Goal: Task Accomplishment & Management: Manage account settings

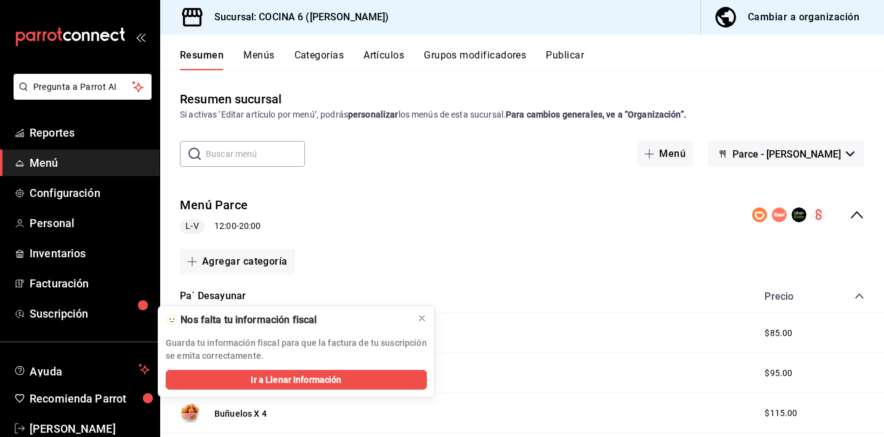
click at [828, 20] on div "Cambiar a organización" at bounding box center [803, 17] width 111 height 17
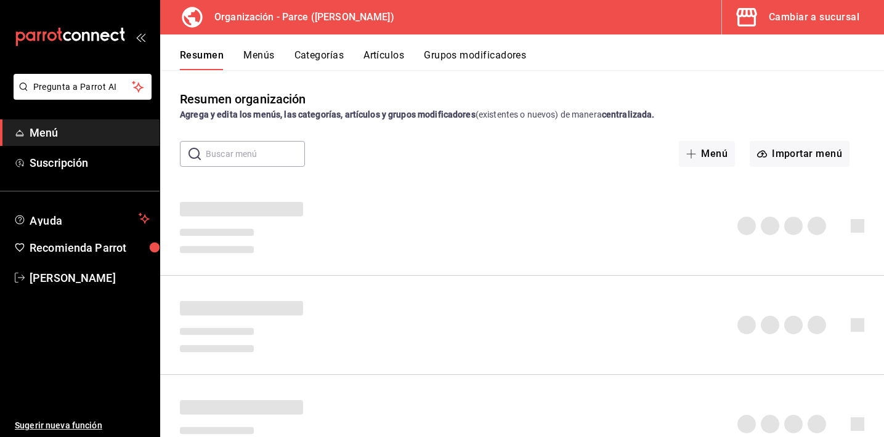
click at [257, 157] on input "text" at bounding box center [255, 154] width 99 height 25
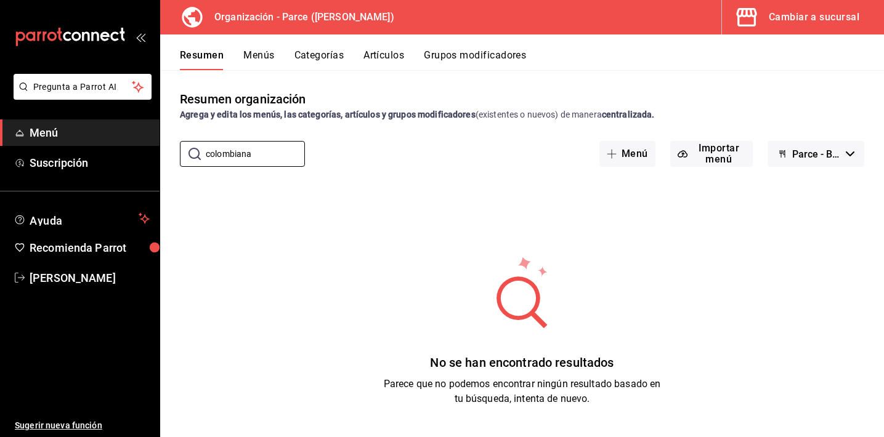
type input "colombiana"
click at [395, 50] on button "Artículos" at bounding box center [383, 59] width 41 height 21
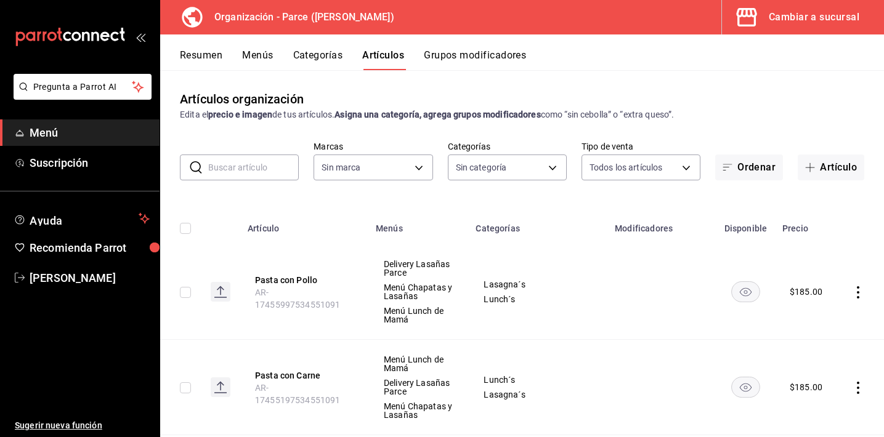
click at [269, 164] on input "text" at bounding box center [253, 167] width 91 height 25
type input "f7ed7189-5a40-43ee-a457-f92610366da6,2285e016-917c-4b8c-9c89-1b3ddc3e069e,b75c8…"
type input "c"
type input "0a3127fc-1276-4737-ab8d-e4e994693669,1a53e0b4-2e39-46a9-84cf-7f6a69f9f111,3aa0a…"
type input "colombiana"
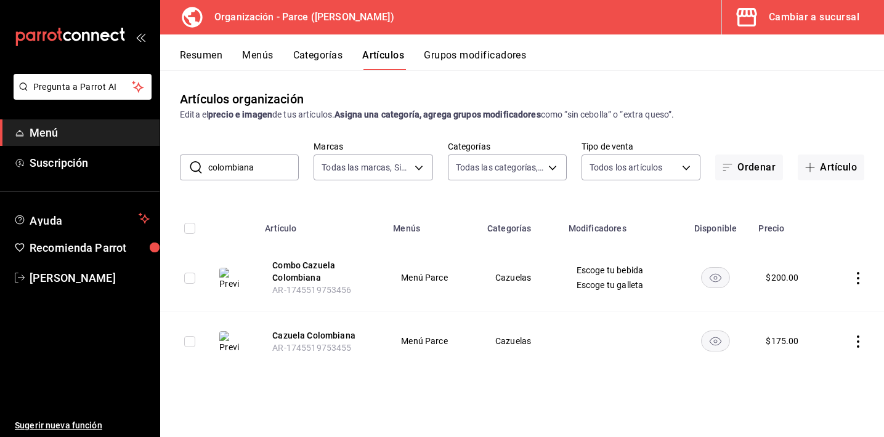
click at [858, 341] on icon "actions" at bounding box center [858, 342] width 2 height 12
click at [812, 358] on span "Editar" at bounding box center [821, 354] width 32 height 13
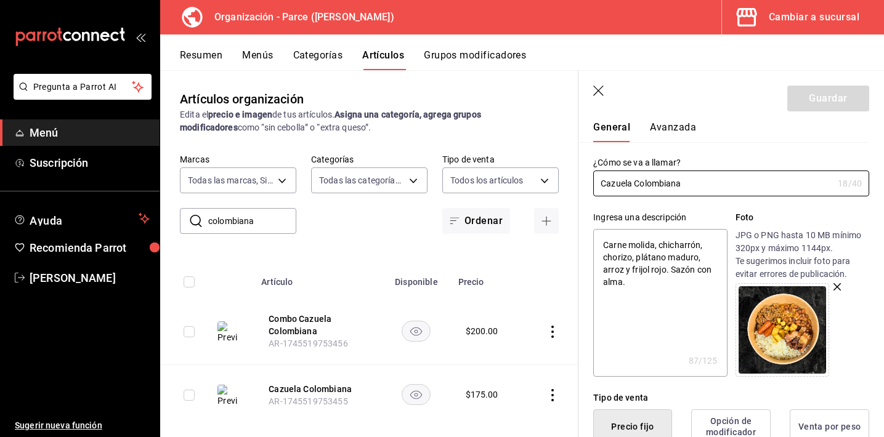
scroll to position [107, 0]
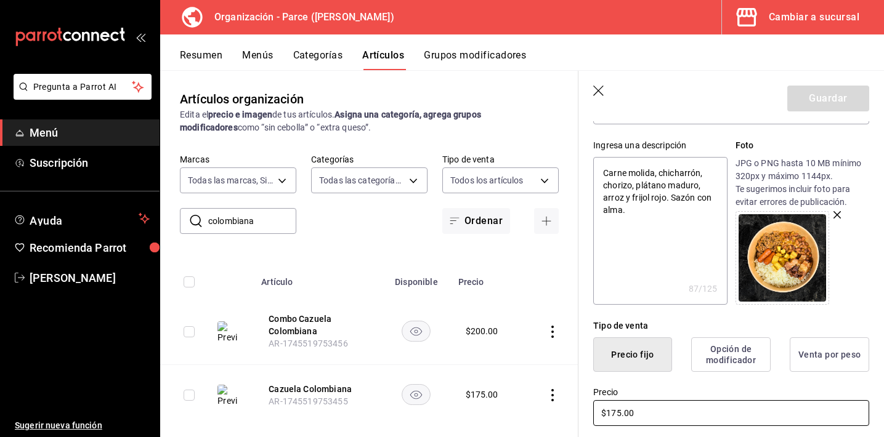
drag, startPoint x: 622, startPoint y: 413, endPoint x: 595, endPoint y: 413, distance: 27.1
click at [595, 413] on input "$175.00" at bounding box center [731, 413] width 276 height 26
type textarea "x"
type input "$175.00"
type textarea "x"
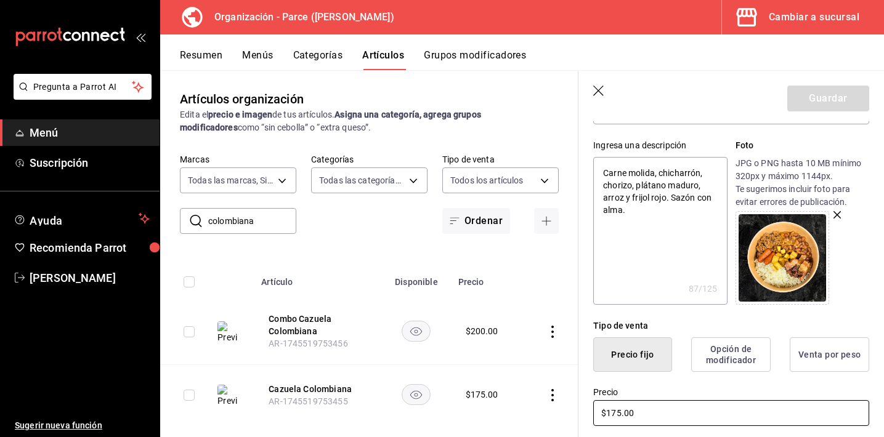
type input "$5175.00"
type textarea "x"
type input "$50175.00"
drag, startPoint x: 555, startPoint y: 404, endPoint x: 538, endPoint y: 404, distance: 17.9
click at [538, 404] on main "Artículos organización Edita el precio e imagen de tus artículos. Asigna una ca…" at bounding box center [522, 253] width 724 height 367
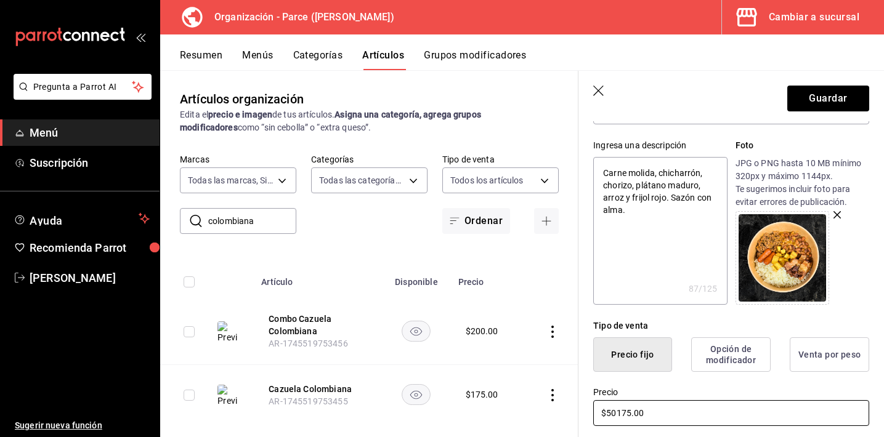
type textarea "x"
type input "$2.00"
type textarea "x"
type input "$250.00"
type textarea "x"
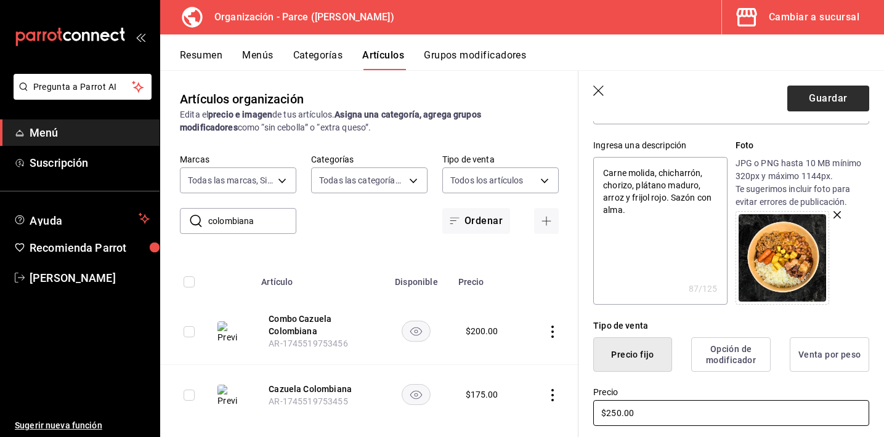
type input "$250.00"
click at [834, 102] on button "Guardar" at bounding box center [828, 99] width 82 height 26
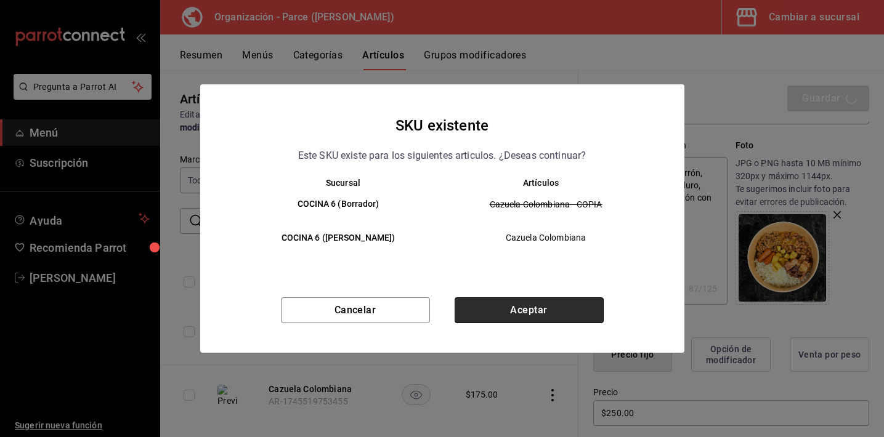
click at [595, 304] on button "Aceptar" at bounding box center [528, 310] width 149 height 26
type textarea "x"
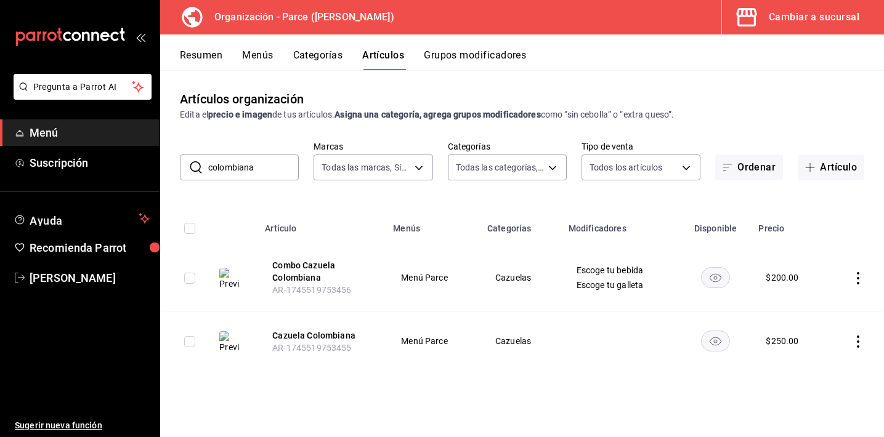
click at [858, 276] on icon "actions" at bounding box center [858, 278] width 12 height 12
click at [813, 304] on span "Editar" at bounding box center [821, 307] width 32 height 13
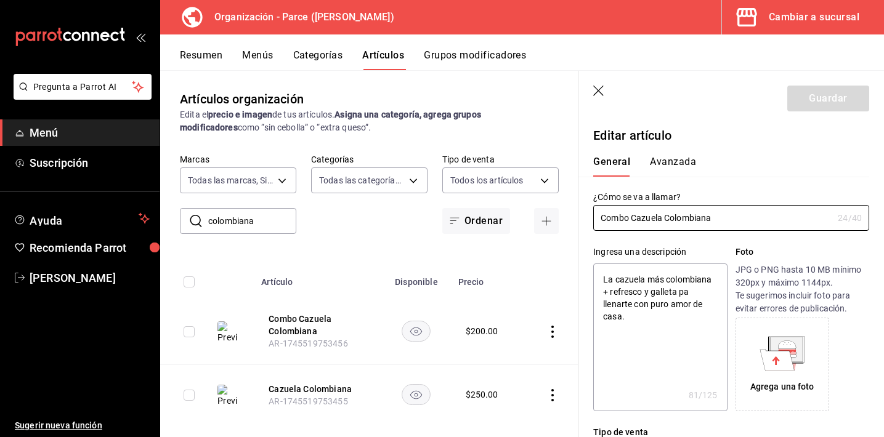
type textarea "x"
type input "$200.00"
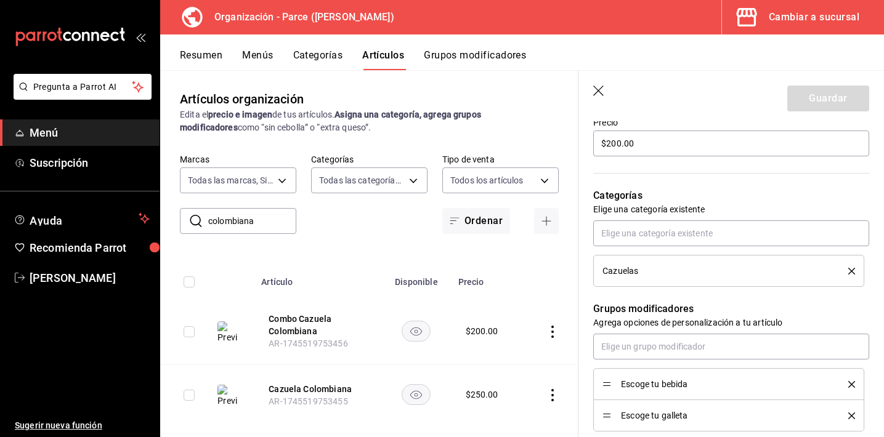
scroll to position [269, 0]
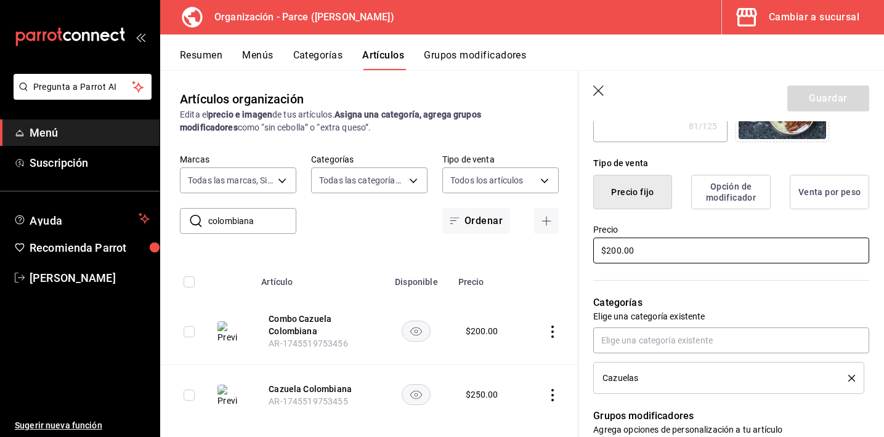
drag, startPoint x: 620, startPoint y: 249, endPoint x: 610, endPoint y: 251, distance: 9.9
click at [610, 251] on input "$200.00" at bounding box center [731, 251] width 276 height 26
type textarea "x"
type input "$28.00"
type textarea "x"
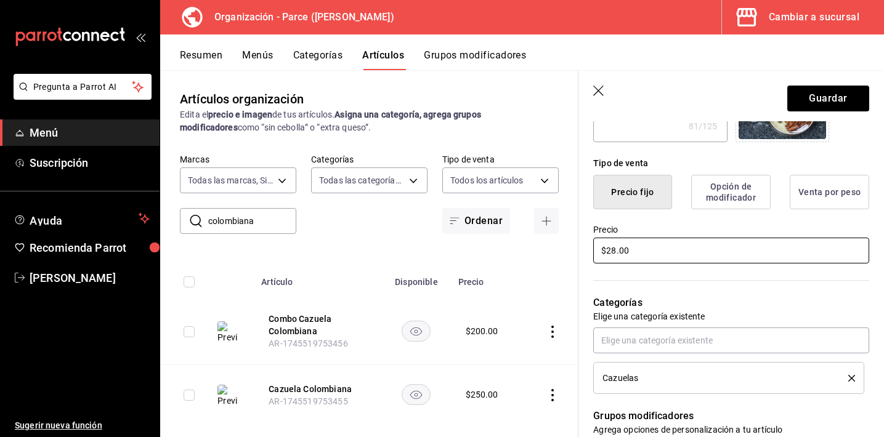
type input "$285.00"
type textarea "x"
type input "$285.00"
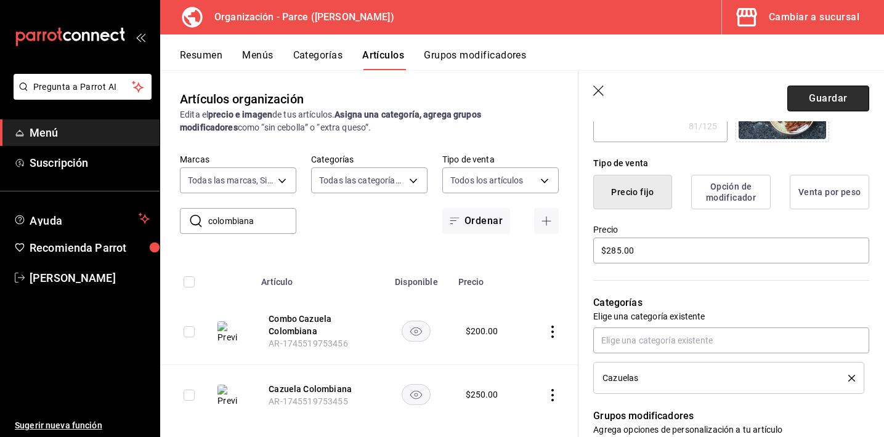
click at [815, 96] on button "Guardar" at bounding box center [828, 99] width 82 height 26
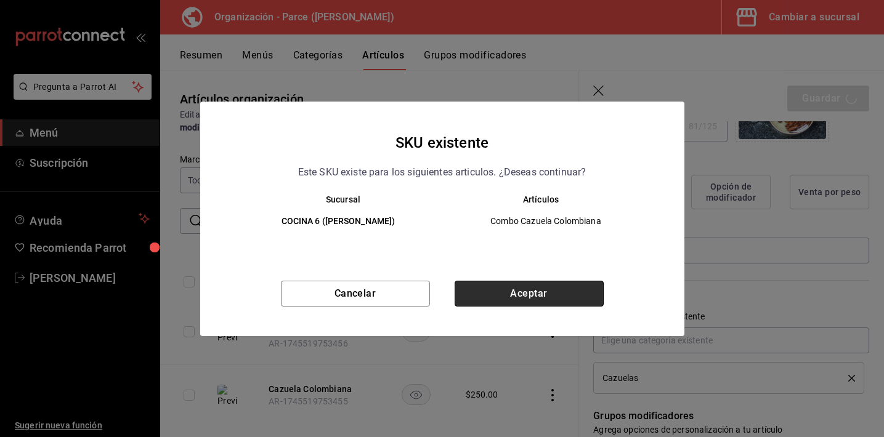
click at [519, 294] on button "Aceptar" at bounding box center [528, 294] width 149 height 26
type textarea "x"
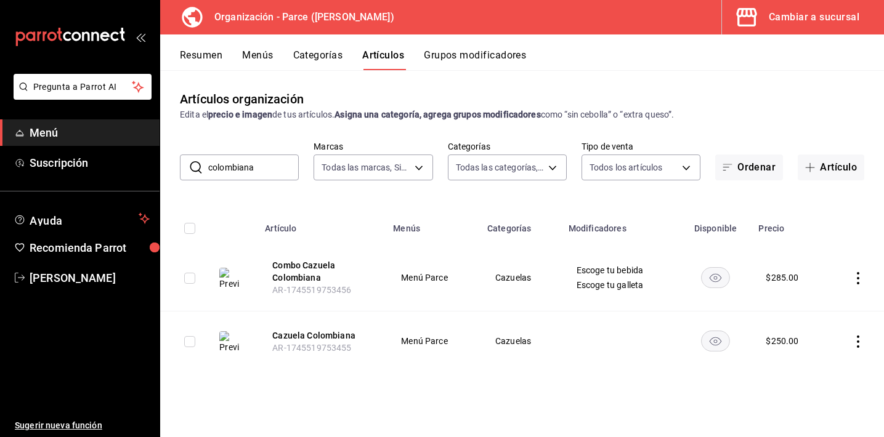
click at [254, 53] on button "Menús" at bounding box center [257, 59] width 31 height 21
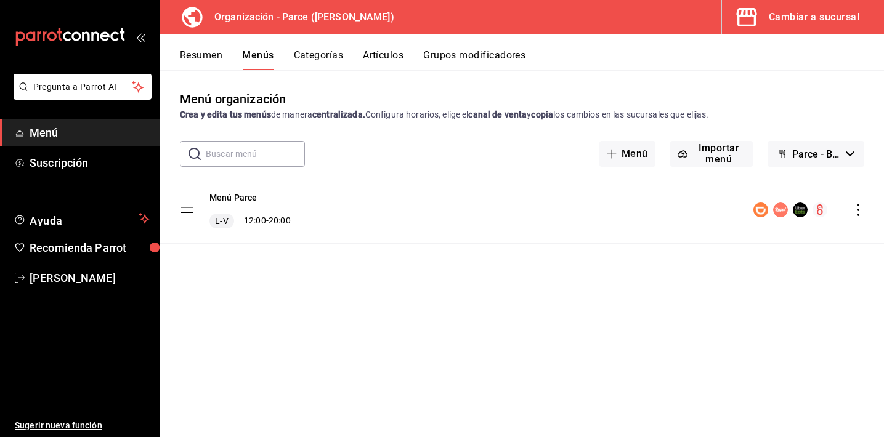
click at [857, 208] on icon "actions" at bounding box center [858, 210] width 12 height 12
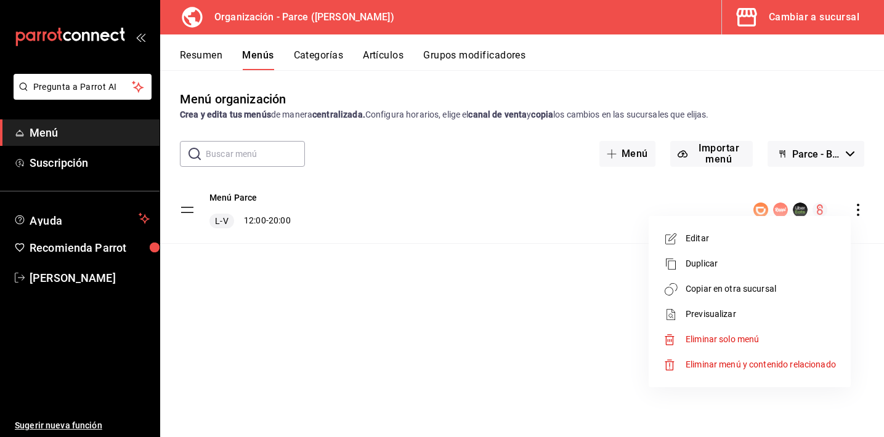
click at [724, 283] on span "Copiar en otra sucursal" at bounding box center [760, 289] width 150 height 13
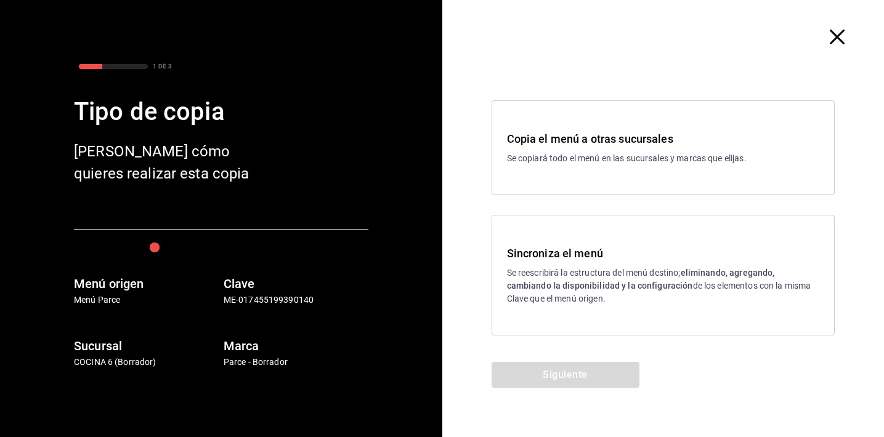
click at [554, 281] on strong "eliminando, agregando, cambiando la disponibilidad y la configuración" at bounding box center [641, 279] width 268 height 23
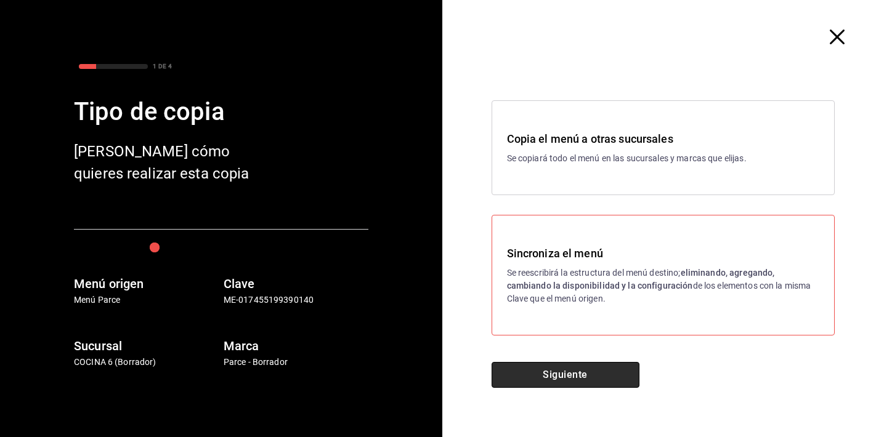
click at [544, 371] on button "Siguiente" at bounding box center [565, 375] width 148 height 26
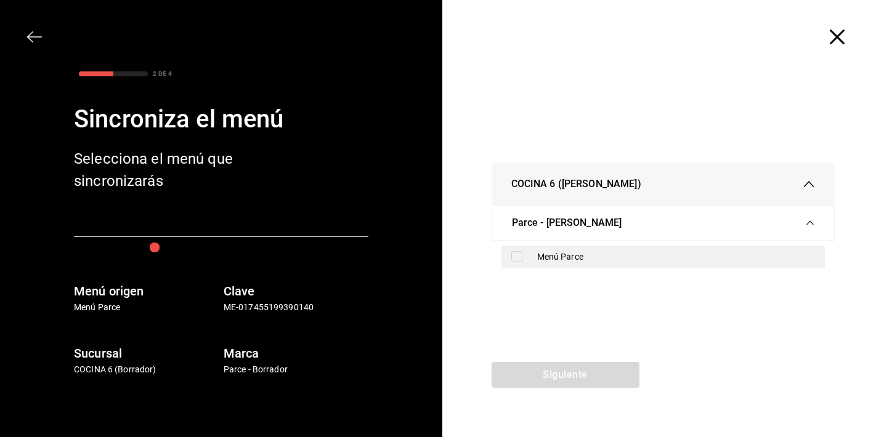
click at [559, 252] on div "Menú Parce" at bounding box center [676, 257] width 278 height 13
checkbox input "true"
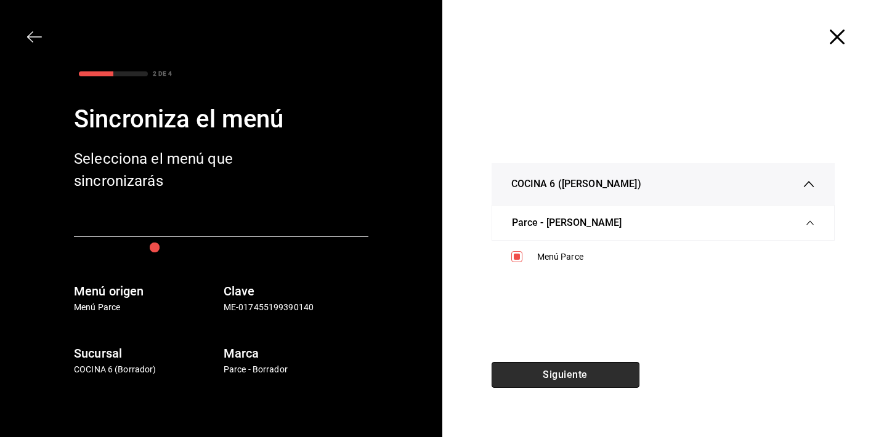
click at [555, 370] on button "Siguiente" at bounding box center [565, 375] width 148 height 26
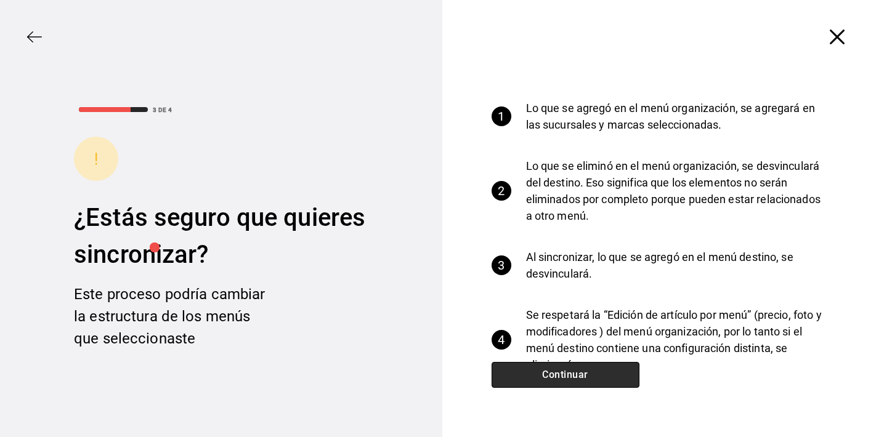
click at [584, 380] on button "Continuar" at bounding box center [565, 375] width 148 height 26
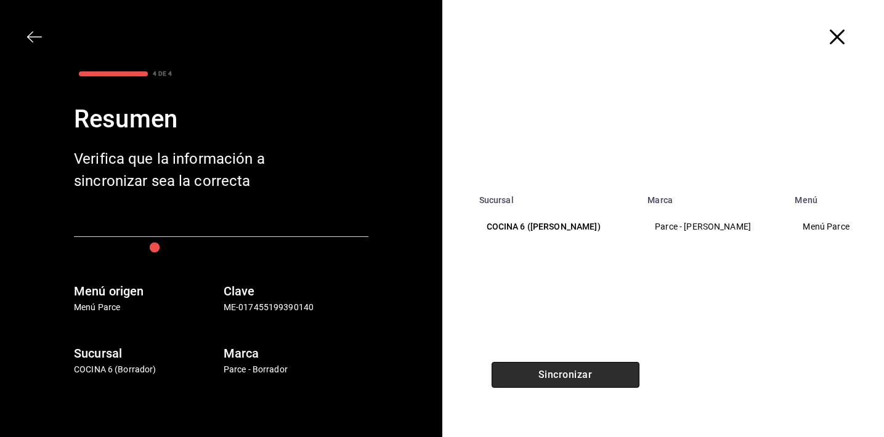
click at [584, 380] on button "Sincronizar" at bounding box center [565, 375] width 148 height 26
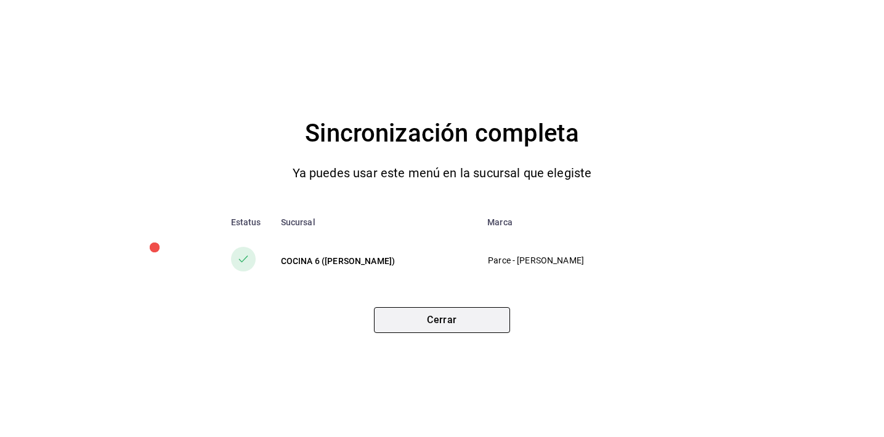
click at [472, 328] on button "Cerrar" at bounding box center [442, 320] width 136 height 26
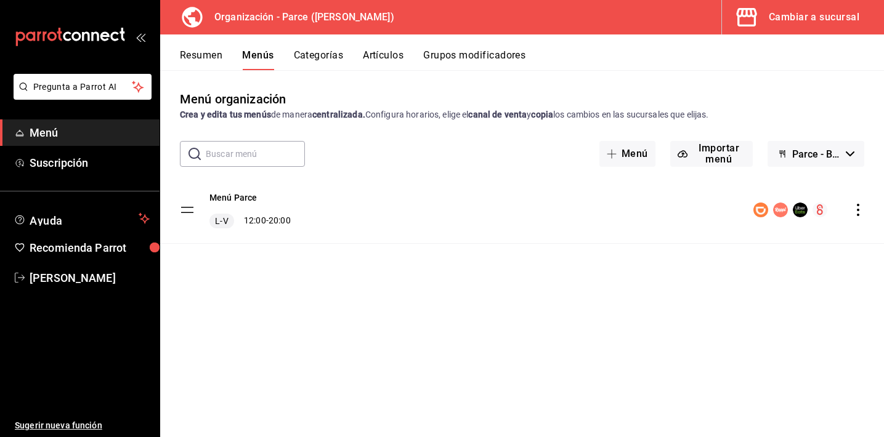
click at [809, 28] on button "Cambiar a sucursal" at bounding box center [798, 17] width 152 height 34
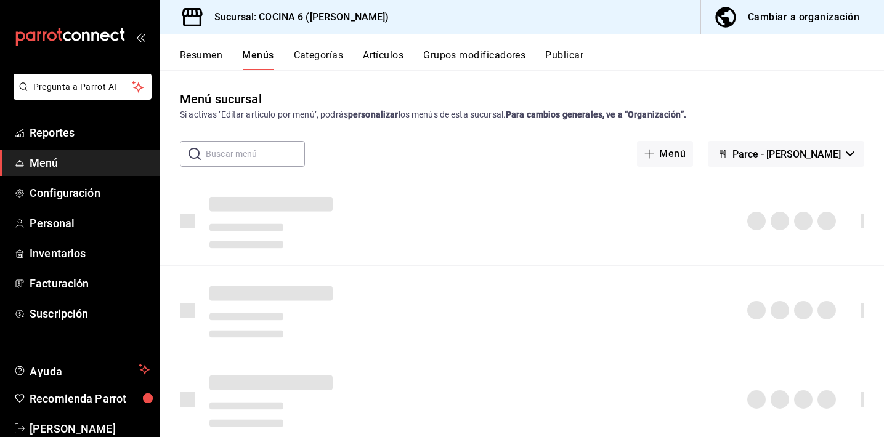
click at [817, 156] on span "Parce - [PERSON_NAME]" at bounding box center [786, 154] width 108 height 12
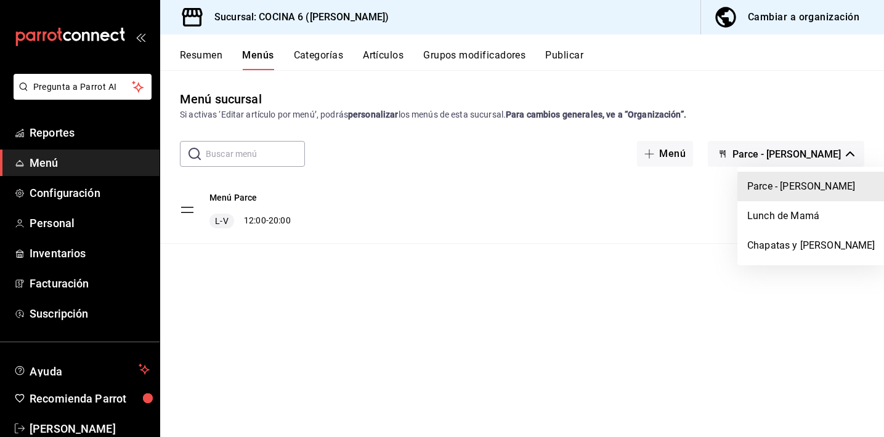
click at [634, 315] on div at bounding box center [442, 218] width 884 height 437
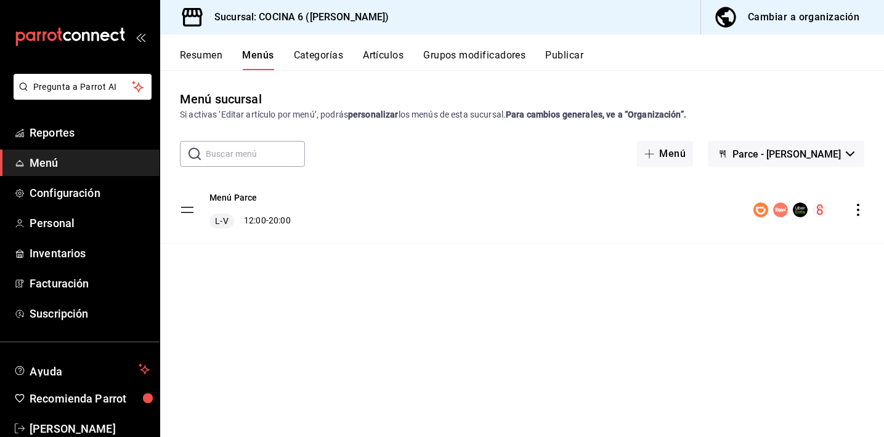
click at [583, 58] on button "Publicar" at bounding box center [564, 59] width 38 height 21
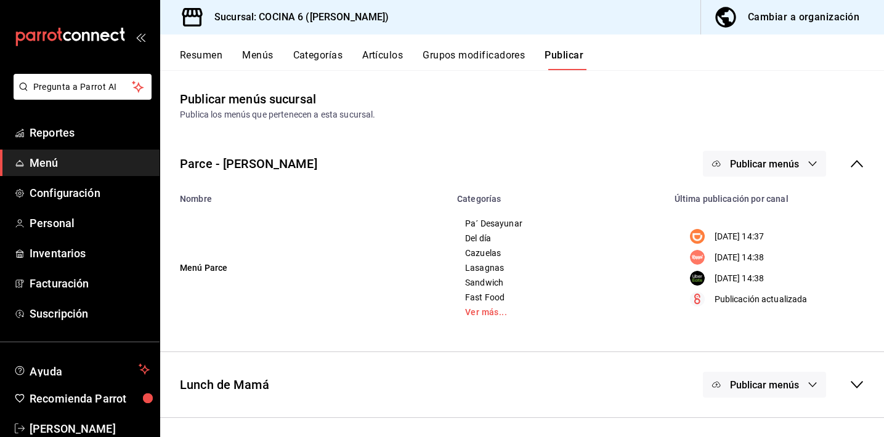
click at [771, 173] on button "Publicar menús" at bounding box center [764, 164] width 123 height 26
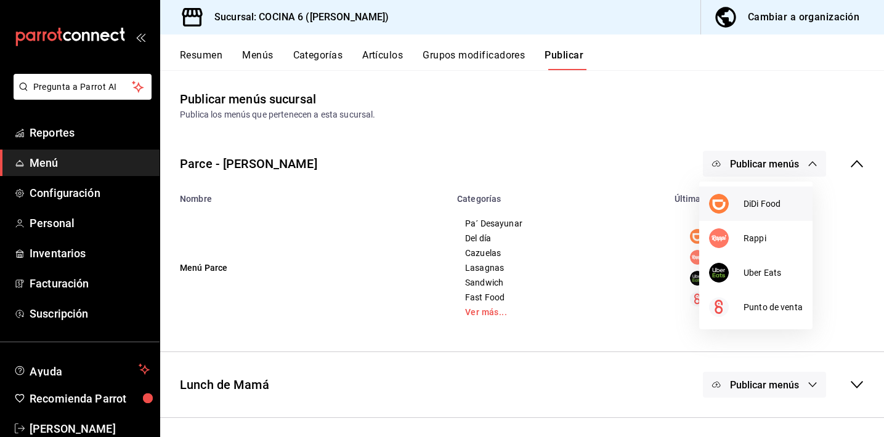
click at [759, 206] on span "DiDi Food" at bounding box center [772, 204] width 59 height 13
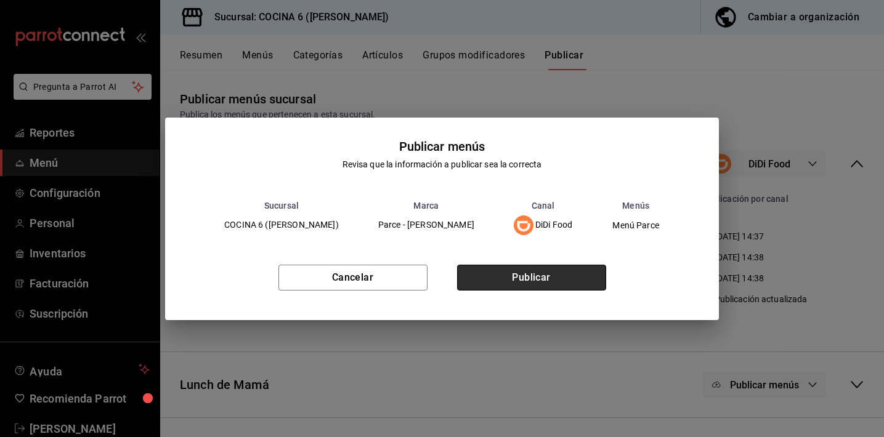
click at [569, 270] on button "Publicar" at bounding box center [531, 278] width 149 height 26
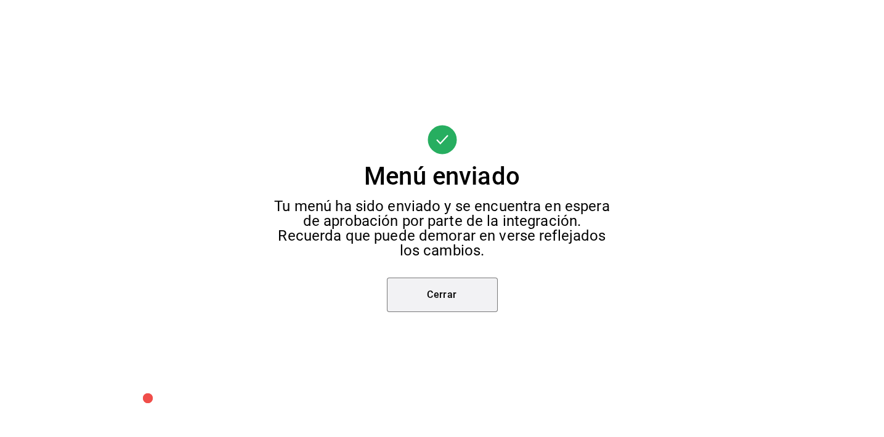
drag, startPoint x: 475, startPoint y: 290, endPoint x: 708, endPoint y: 219, distance: 244.1
click at [475, 291] on button "Cerrar" at bounding box center [442, 295] width 111 height 34
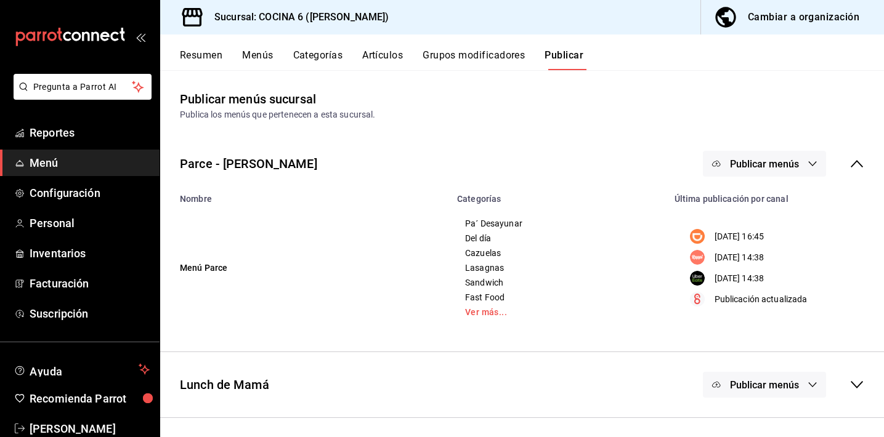
click at [763, 169] on span "Publicar menús" at bounding box center [764, 164] width 69 height 12
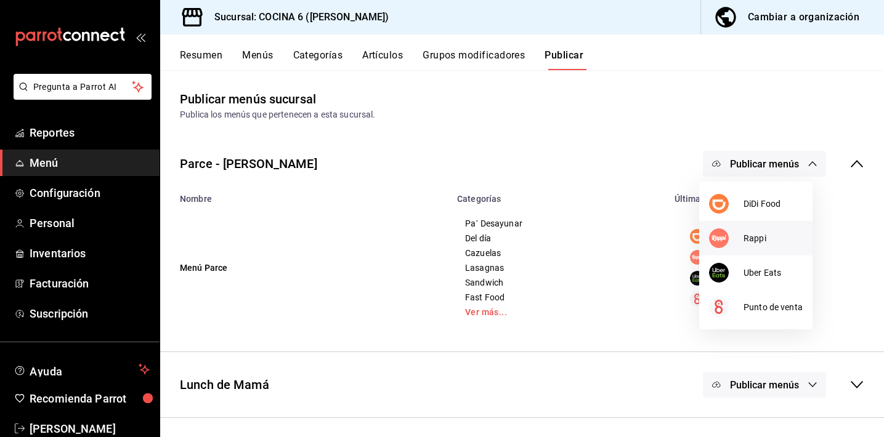
click at [740, 238] on div at bounding box center [726, 238] width 34 height 20
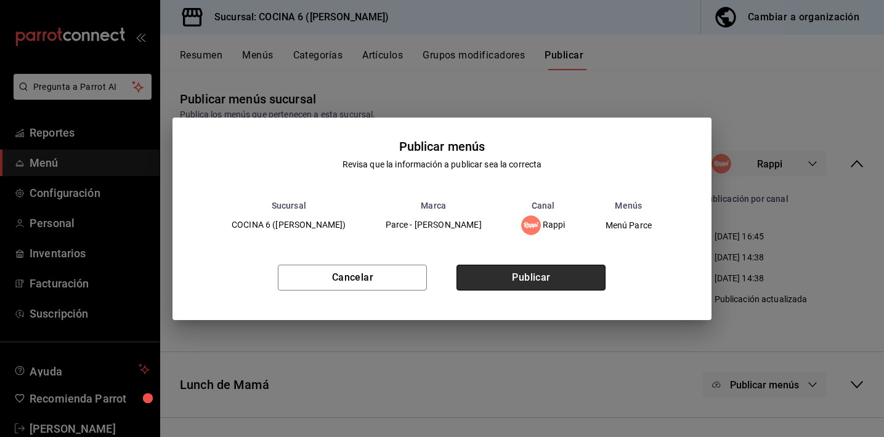
click at [563, 275] on button "Publicar" at bounding box center [530, 278] width 149 height 26
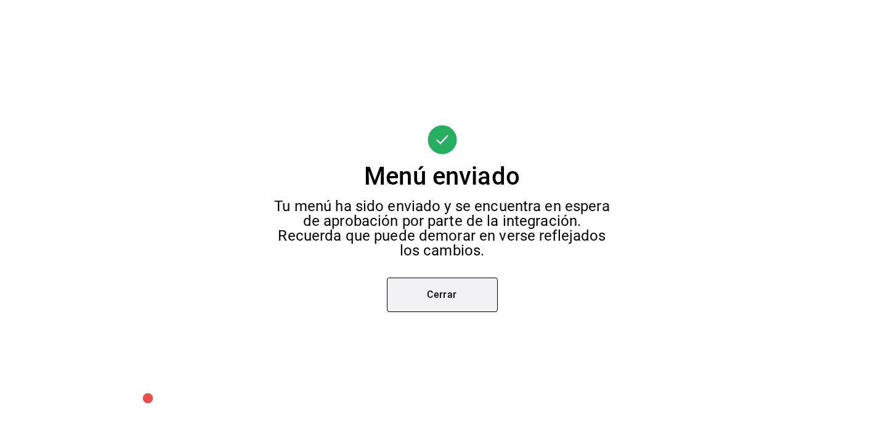
click at [475, 282] on button "Cerrar" at bounding box center [442, 295] width 111 height 34
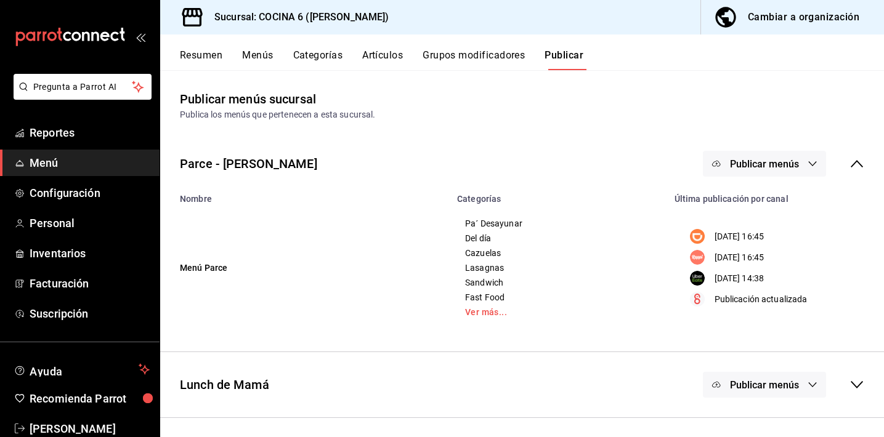
click at [747, 158] on span "Publicar menús" at bounding box center [764, 164] width 69 height 12
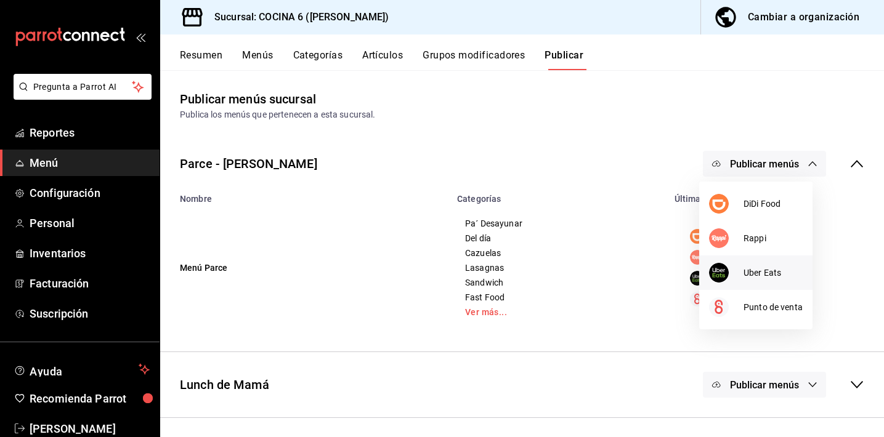
click at [724, 269] on img at bounding box center [719, 273] width 20 height 20
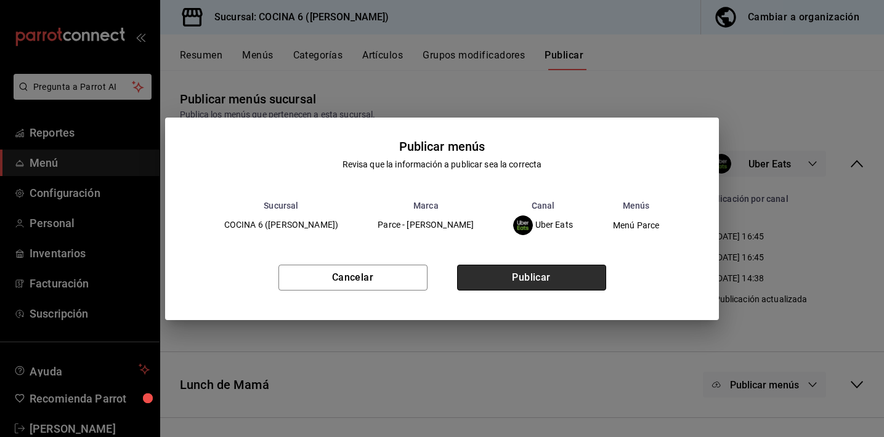
click at [539, 282] on button "Publicar" at bounding box center [531, 278] width 149 height 26
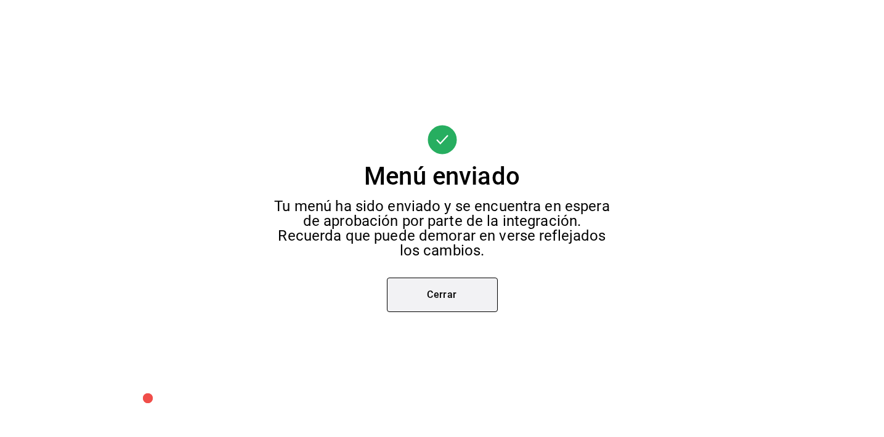
click at [466, 289] on button "Cerrar" at bounding box center [442, 295] width 111 height 34
